Goal: Navigation & Orientation: Find specific page/section

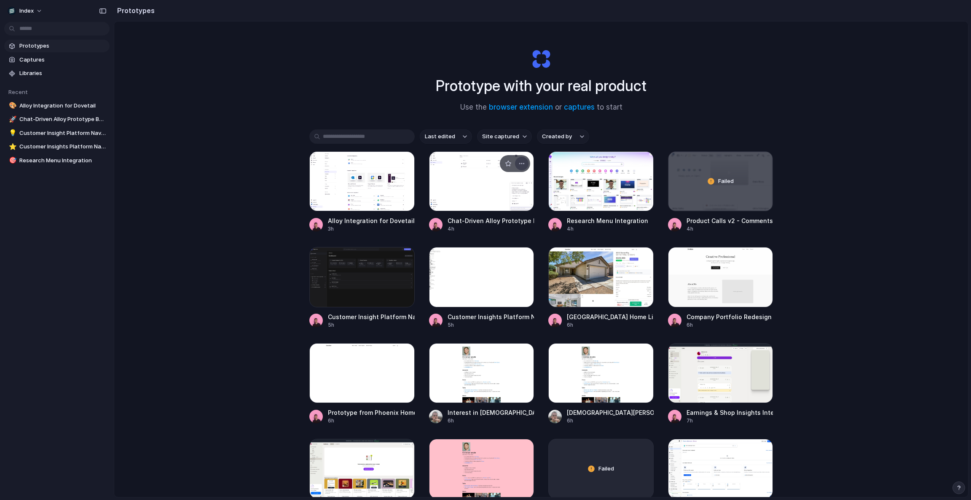
click at [523, 160] on div "button" at bounding box center [521, 163] width 7 height 7
click at [523, 160] on div "Open in new tab Rename Copy link Delete" at bounding box center [485, 250] width 971 height 500
click at [638, 166] on div "button" at bounding box center [641, 163] width 7 height 7
click at [638, 166] on div "Open in new tab Rename Copy link Delete" at bounding box center [485, 250] width 971 height 500
drag, startPoint x: 359, startPoint y: 81, endPoint x: 356, endPoint y: 396, distance: 315.5
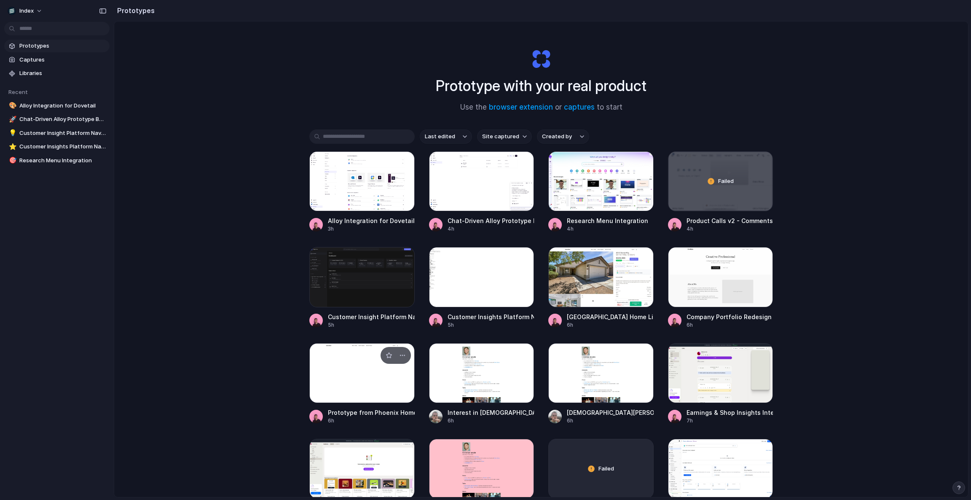
click at [359, 383] on div "Prototype with your real product Use the browser extension or captures to start…" at bounding box center [540, 281] width 853 height 520
click at [263, 282] on div "Prototype with your real product Use the browser extension or captures to start…" at bounding box center [540, 281] width 853 height 520
